Goal: Task Accomplishment & Management: Complete application form

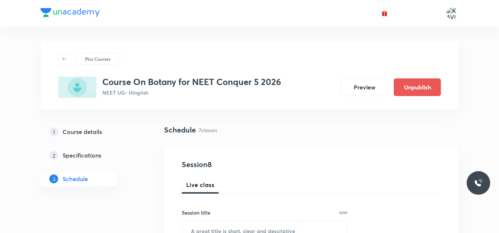
click at [373, 19] on div at bounding box center [249, 13] width 418 height 26
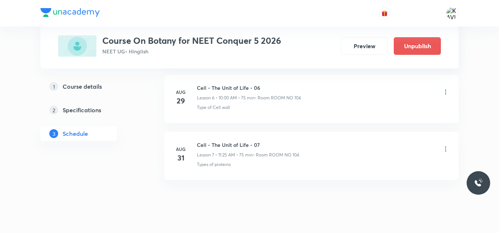
scroll to position [756, 0]
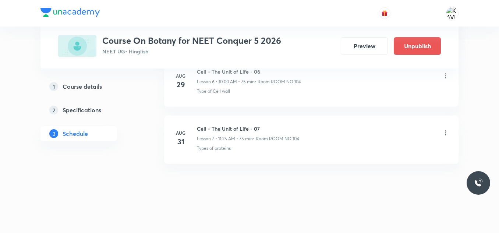
click at [446, 133] on icon at bounding box center [445, 132] width 7 height 7
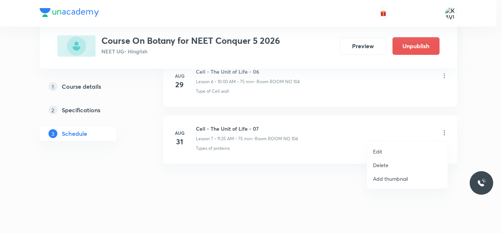
click at [388, 164] on p "Delete" at bounding box center [380, 165] width 15 height 8
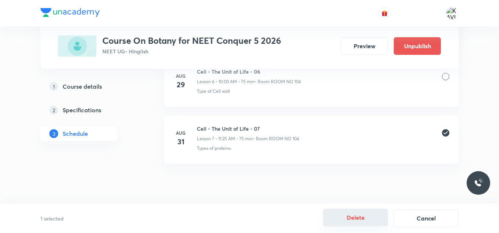
click at [349, 218] on button "Delete" at bounding box center [355, 217] width 65 height 18
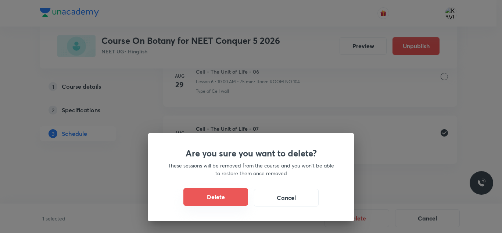
click at [231, 191] on button "Delete" at bounding box center [215, 197] width 65 height 18
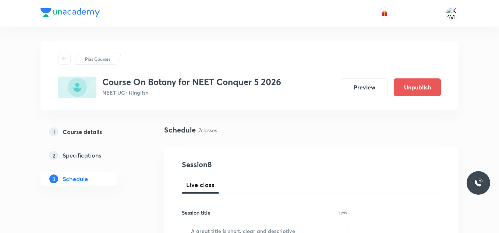
scroll to position [55, 0]
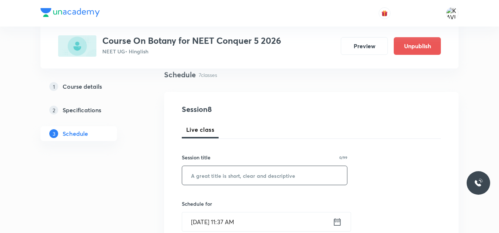
click at [193, 174] on input "text" at bounding box center [264, 175] width 165 height 19
paste input "Cell Cycle and Cell Division"
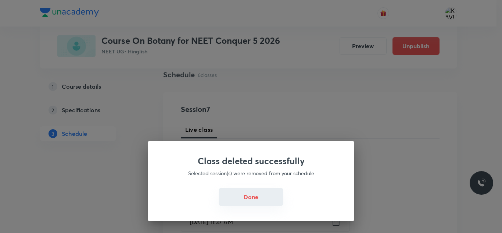
click at [246, 199] on button "Done" at bounding box center [251, 197] width 65 height 18
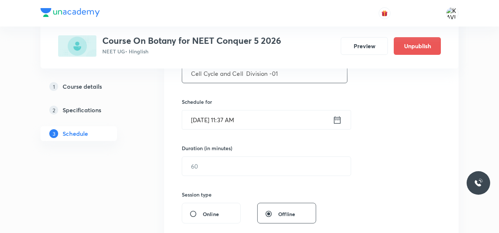
scroll to position [157, 0]
type input "Cell Cycle and Cell Division -01"
click at [337, 119] on icon at bounding box center [337, 118] width 7 height 7
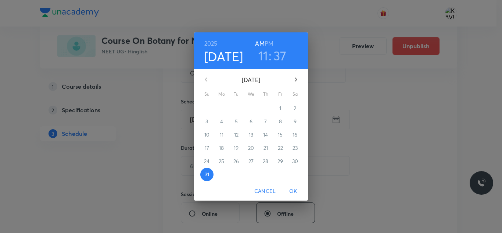
click at [264, 58] on h3 "11" at bounding box center [263, 55] width 10 height 15
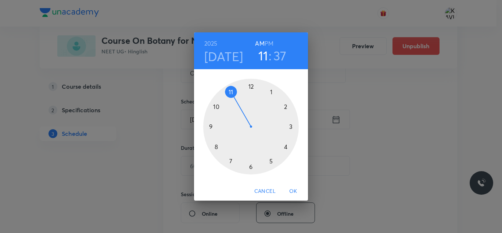
click at [232, 91] on div at bounding box center [251, 127] width 96 height 96
click at [217, 148] on div at bounding box center [251, 127] width 96 height 96
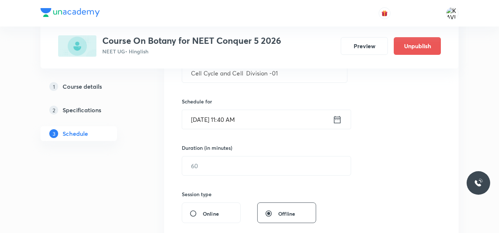
click at [338, 119] on icon at bounding box center [336, 119] width 9 height 10
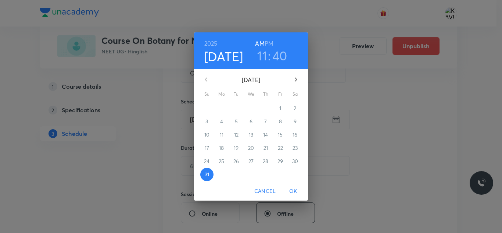
click at [278, 57] on h3 "40" at bounding box center [279, 55] width 15 height 15
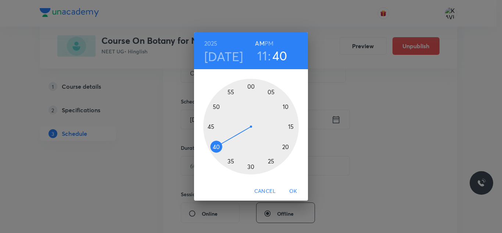
click at [212, 138] on div at bounding box center [251, 127] width 96 height 96
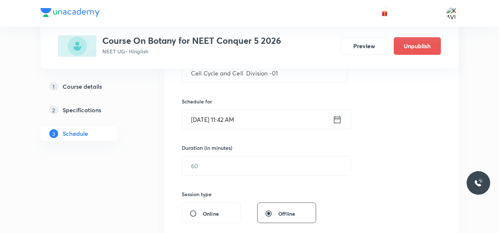
scroll to position [199, 0]
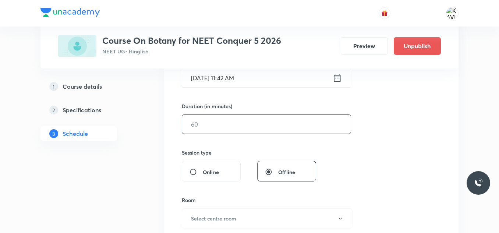
click at [208, 126] on input "text" at bounding box center [266, 124] width 168 height 19
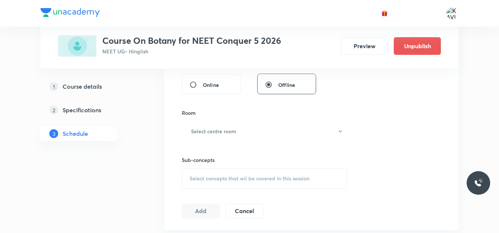
scroll to position [288, 0]
type input "50"
click at [212, 133] on h6 "Select centre room" at bounding box center [213, 130] width 45 height 8
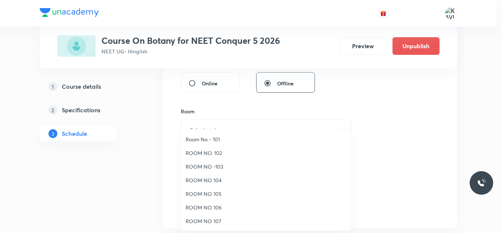
click at [214, 193] on span "ROOM NO 105" at bounding box center [266, 194] width 161 height 8
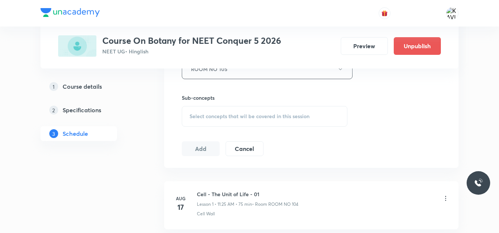
scroll to position [349, 0]
click at [226, 117] on span "Select concepts that wil be covered in this session" at bounding box center [249, 116] width 120 height 6
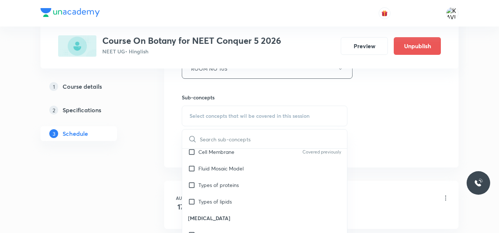
scroll to position [539, 0]
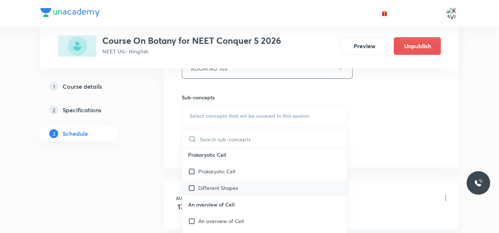
click at [240, 190] on div "Different Shapes" at bounding box center [264, 187] width 165 height 17
checkbox input "true"
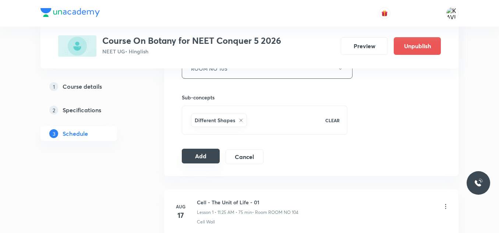
click at [199, 157] on button "Add" at bounding box center [201, 156] width 38 height 15
